Goal: Task Accomplishment & Management: Complete application form

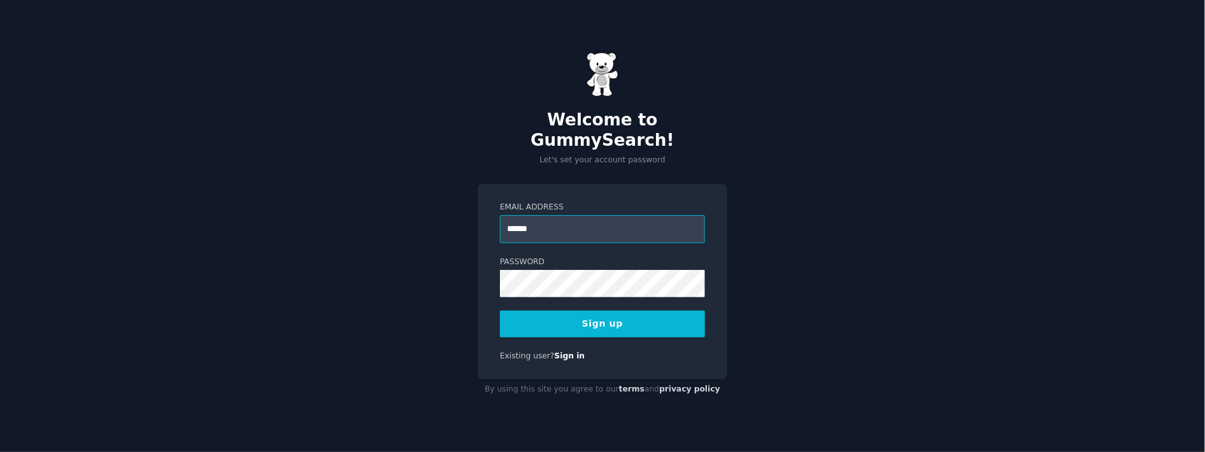
type input "**********"
click at [578, 315] on button "Sign up" at bounding box center [602, 324] width 205 height 27
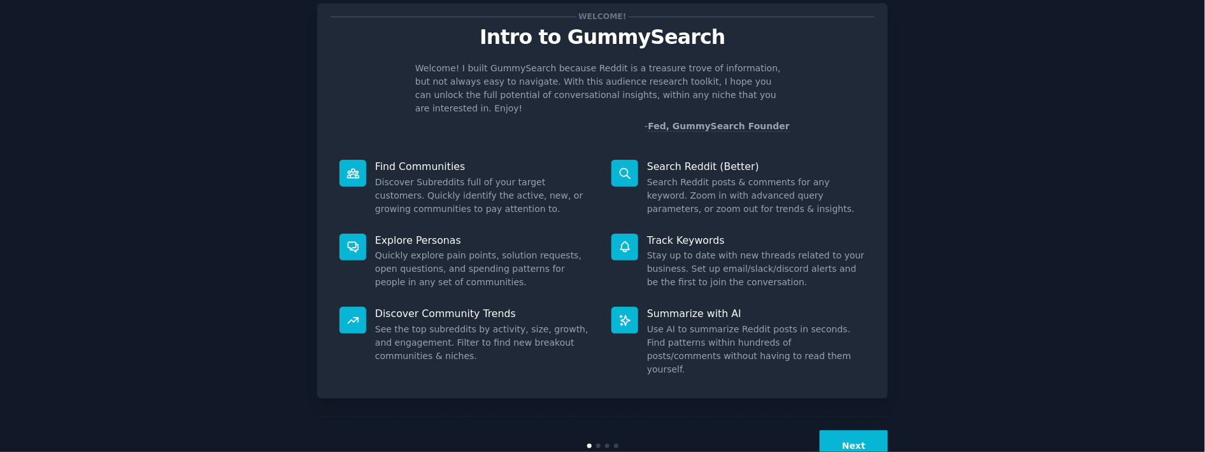
scroll to position [46, 0]
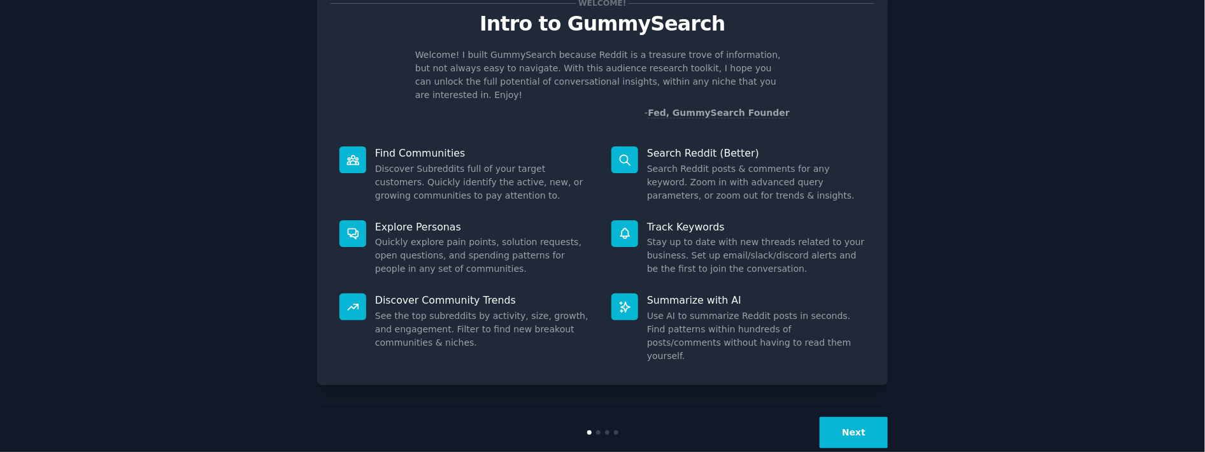
click at [858, 417] on button "Next" at bounding box center [854, 432] width 68 height 31
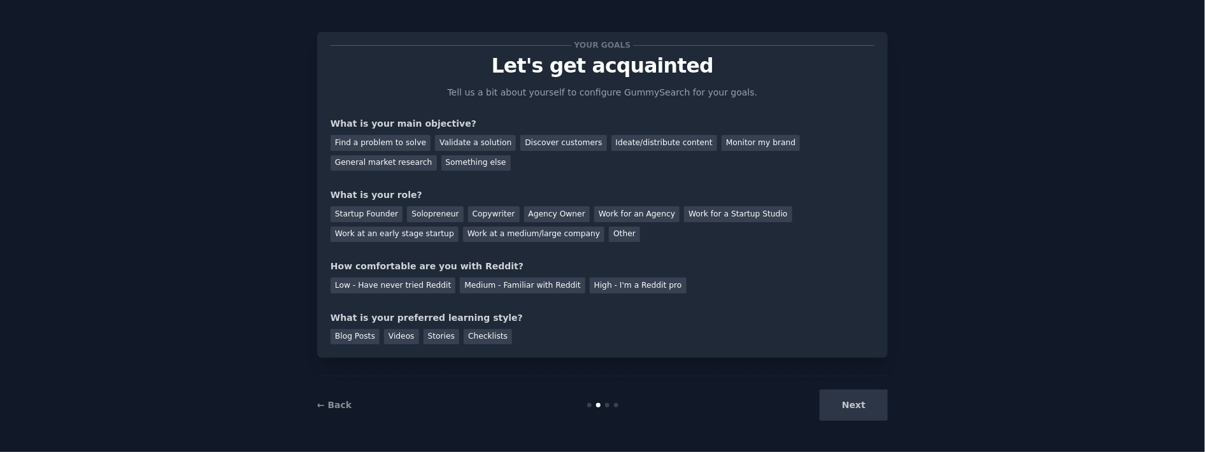
scroll to position [3, 0]
click at [722, 138] on div "Monitor my brand" at bounding box center [761, 144] width 78 height 16
click at [609, 235] on div "Other" at bounding box center [624, 235] width 31 height 16
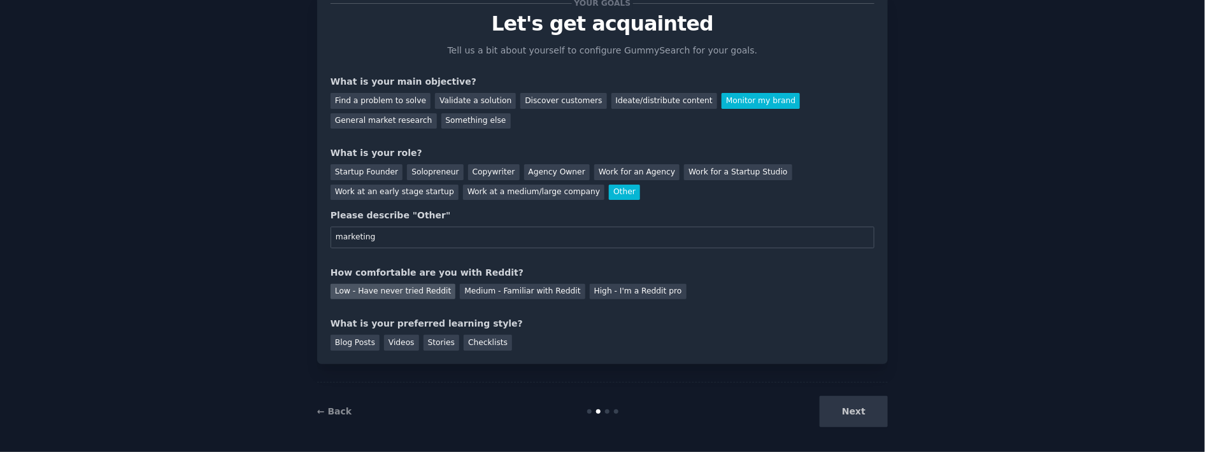
type input "marketing"
click at [389, 291] on div "Low - Have never tried Reddit" at bounding box center [393, 292] width 125 height 16
click at [399, 343] on div "Videos" at bounding box center [401, 343] width 35 height 16
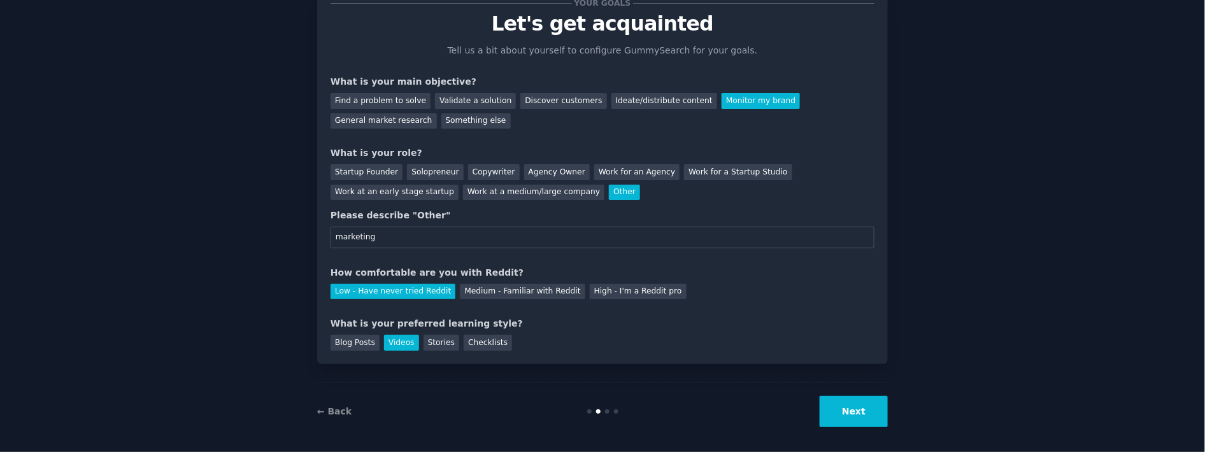
click at [845, 401] on button "Next" at bounding box center [854, 411] width 68 height 31
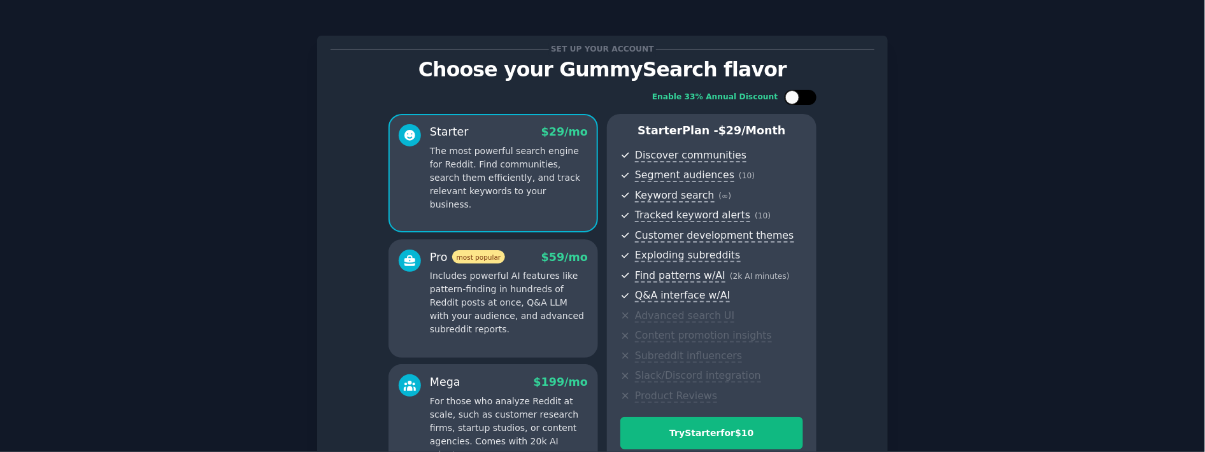
click at [798, 97] on div at bounding box center [793, 97] width 14 height 14
checkbox input "true"
